Goal: Task Accomplishment & Management: Manage account settings

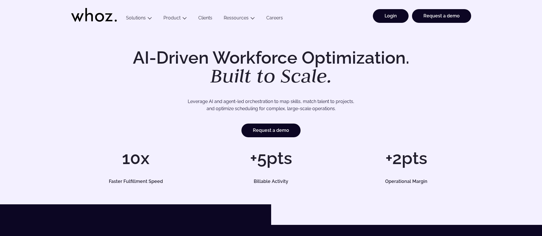
click at [393, 21] on link "Login" at bounding box center [391, 16] width 36 height 14
